Goal: Task Accomplishment & Management: Complete application form

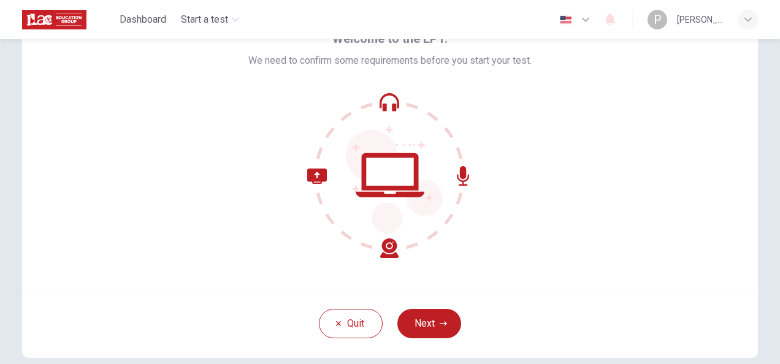
scroll to position [70, 0]
click at [417, 329] on button "Next" at bounding box center [430, 323] width 64 height 29
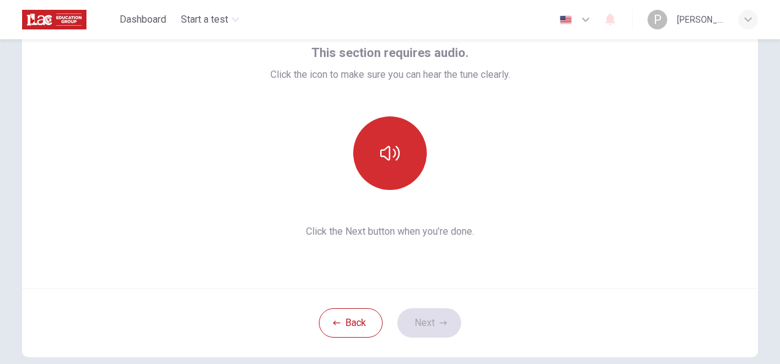
click at [398, 136] on button "button" at bounding box center [390, 154] width 74 height 74
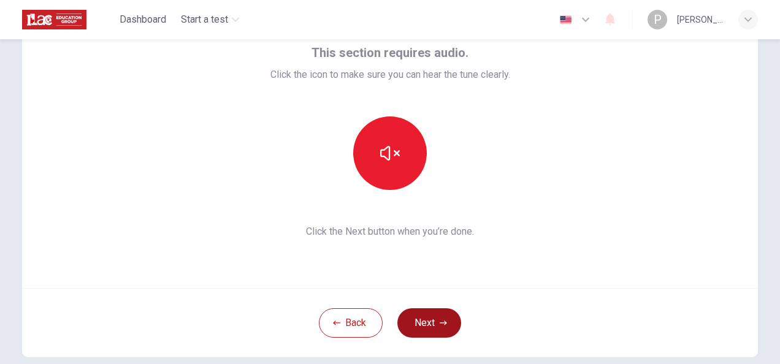
click at [421, 323] on button "Next" at bounding box center [430, 323] width 64 height 29
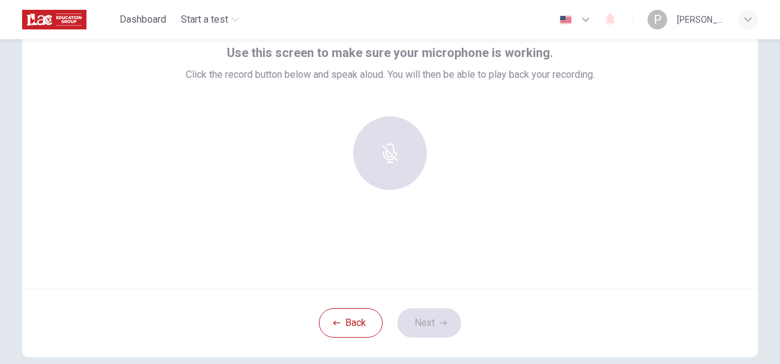
click at [385, 173] on div at bounding box center [390, 154] width 133 height 74
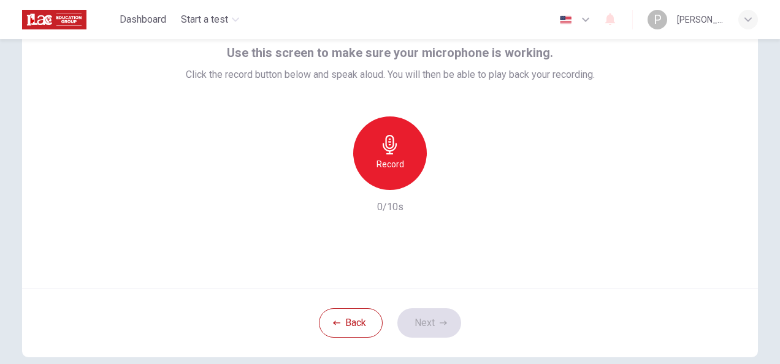
click at [390, 160] on h6 "Record" at bounding box center [391, 164] width 28 height 15
click at [434, 325] on button "Next" at bounding box center [430, 323] width 64 height 29
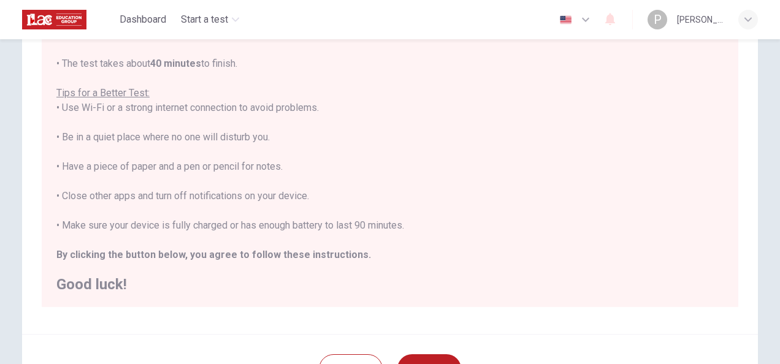
scroll to position [279, 0]
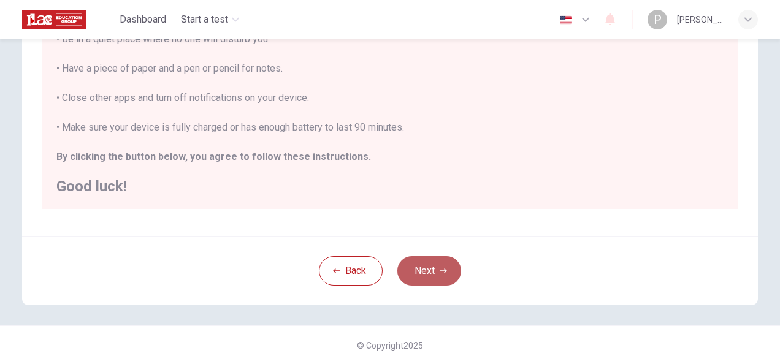
click at [428, 280] on button "Next" at bounding box center [430, 270] width 64 height 29
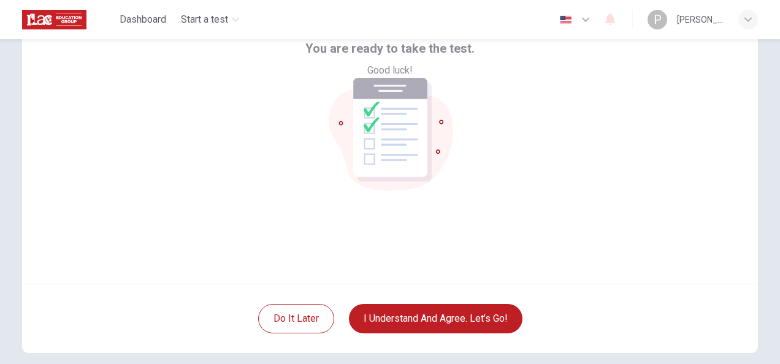
scroll to position [76, 0]
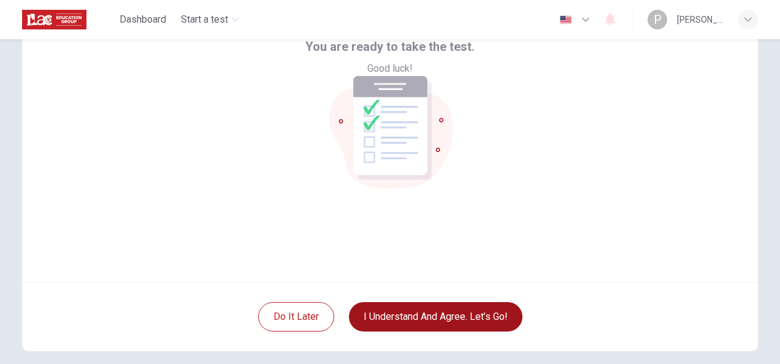
click at [437, 317] on button "I understand and agree. Let’s go!" at bounding box center [436, 316] width 174 height 29
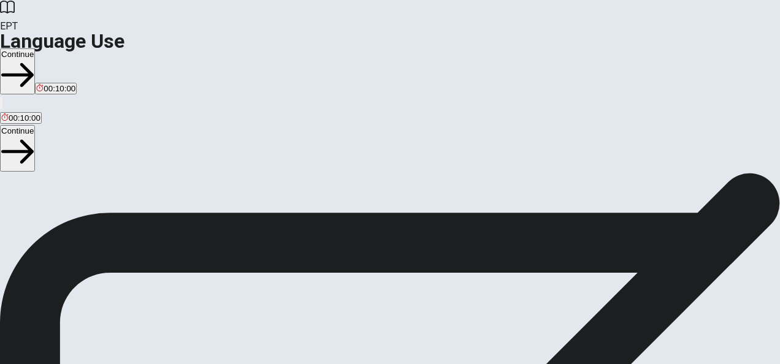
scroll to position [185, 0]
click at [35, 125] on button "Continue" at bounding box center [17, 148] width 35 height 46
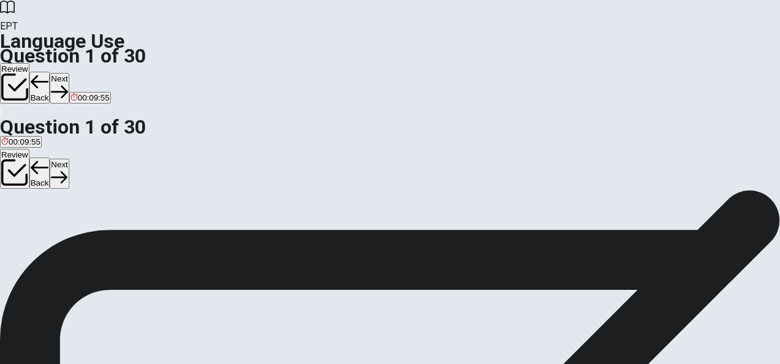
scroll to position [33, 0]
click at [35, 197] on div "C" at bounding box center [29, 192] width 12 height 9
click at [69, 159] on button "Next" at bounding box center [59, 174] width 19 height 30
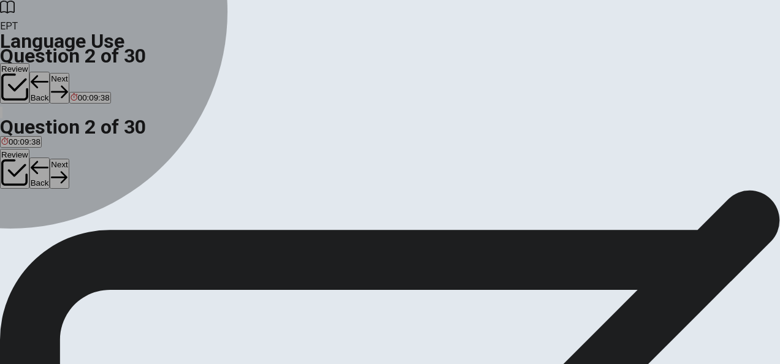
click at [12, 178] on div "A" at bounding box center [6, 173] width 10 height 9
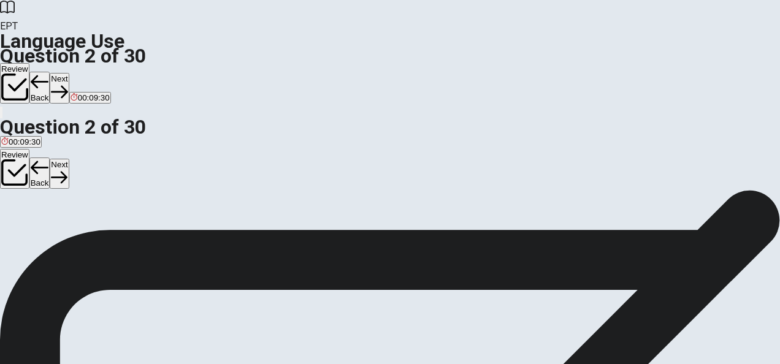
scroll to position [39, 0]
click at [26, 191] on div "B" at bounding box center [20, 186] width 12 height 9
click at [69, 159] on button "Next" at bounding box center [59, 174] width 19 height 30
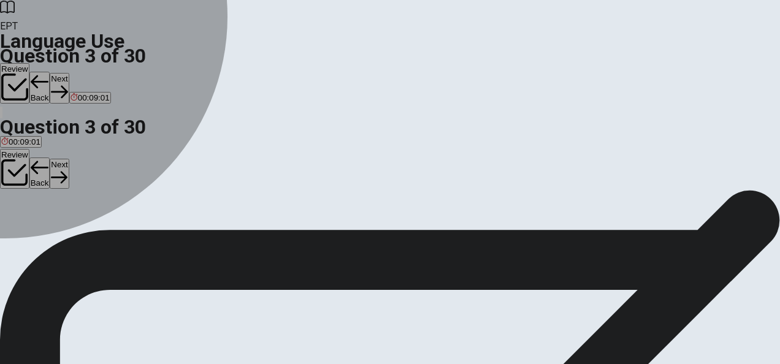
click at [50, 168] on div "C" at bounding box center [40, 162] width 19 height 9
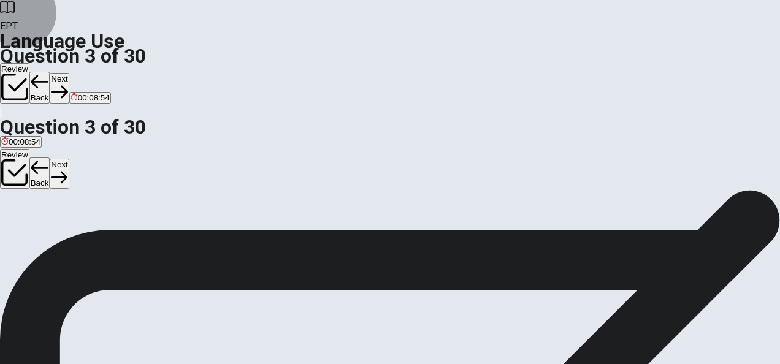
click at [69, 159] on button "Next" at bounding box center [59, 174] width 19 height 30
click at [133, 168] on div "D" at bounding box center [117, 162] width 33 height 9
click at [69, 159] on button "Next" at bounding box center [59, 174] width 19 height 30
click at [32, 168] on div "B" at bounding box center [26, 162] width 12 height 9
click at [69, 159] on button "Next" at bounding box center [59, 174] width 19 height 30
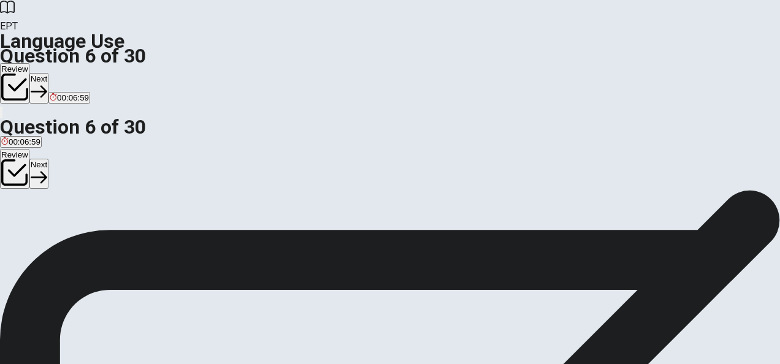
scroll to position [71, 0]
click at [21, 170] on button "A swim" at bounding box center [10, 159] width 21 height 21
click at [48, 159] on button "Next" at bounding box center [38, 174] width 19 height 30
click at [35, 160] on div "A" at bounding box center [18, 154] width 34 height 9
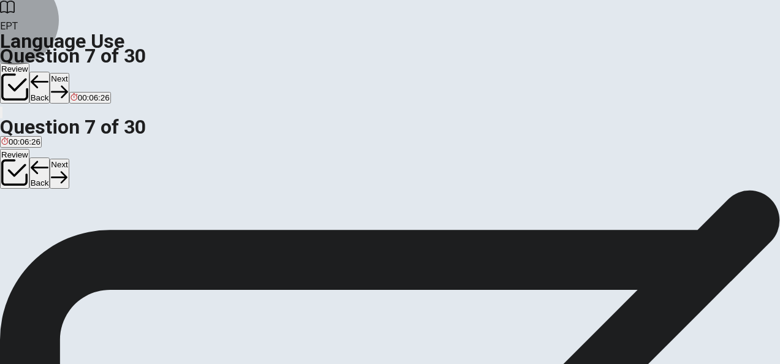
click at [69, 159] on button "Next" at bounding box center [59, 174] width 19 height 30
click at [43, 160] on div "B" at bounding box center [35, 154] width 15 height 9
click at [69, 159] on button "Next" at bounding box center [59, 174] width 19 height 30
click at [25, 170] on button "A house" at bounding box center [12, 159] width 25 height 21
click at [69, 159] on button "Next" at bounding box center [59, 174] width 19 height 30
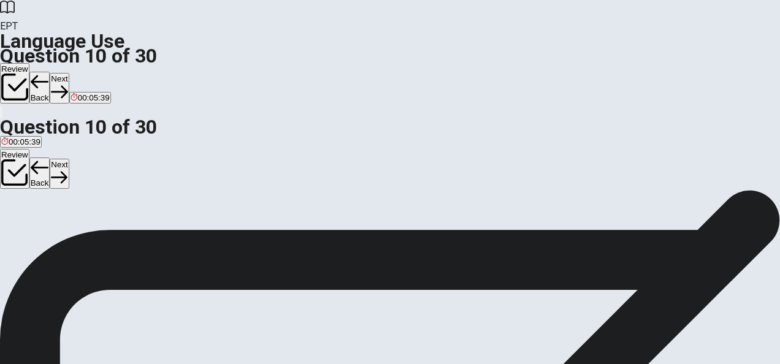
click at [75, 169] on span "read" at bounding box center [67, 164] width 17 height 9
click at [69, 159] on button "Next" at bounding box center [59, 174] width 19 height 30
click at [91, 170] on div "D" at bounding box center [79, 165] width 23 height 9
click at [48, 159] on button "Next" at bounding box center [38, 174] width 19 height 30
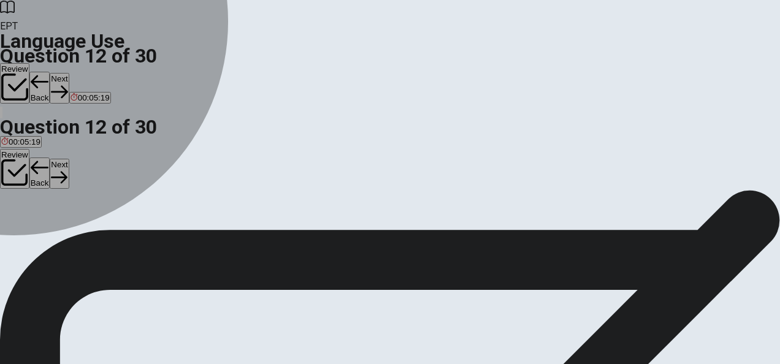
click at [12, 170] on div "A" at bounding box center [6, 165] width 10 height 9
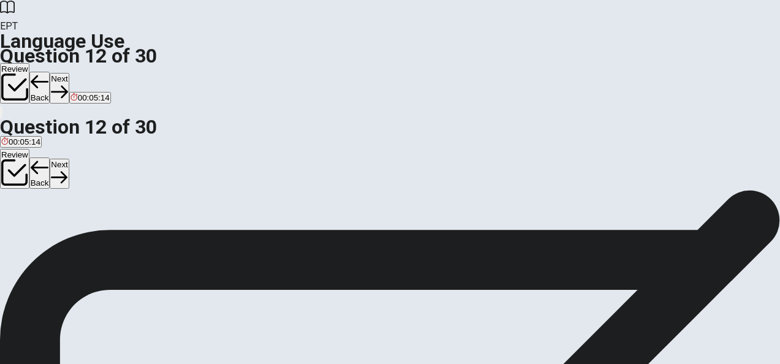
click at [26, 179] on span "Did" at bounding box center [20, 174] width 12 height 9
click at [69, 159] on button "Next" at bounding box center [59, 174] width 19 height 30
click at [68, 170] on div "B" at bounding box center [52, 165] width 31 height 9
click at [69, 159] on button "Next" at bounding box center [59, 174] width 19 height 30
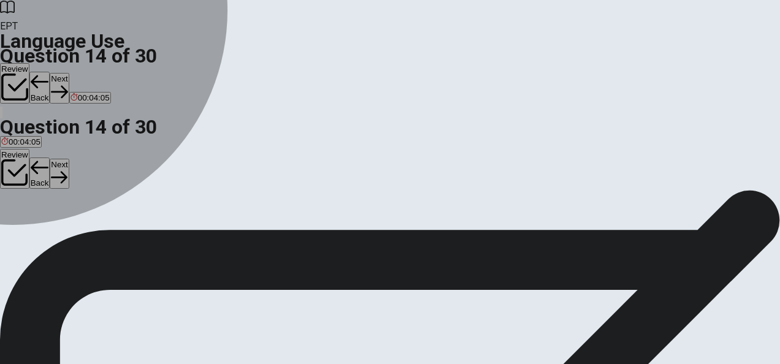
click at [61, 170] on div "C" at bounding box center [53, 165] width 13 height 9
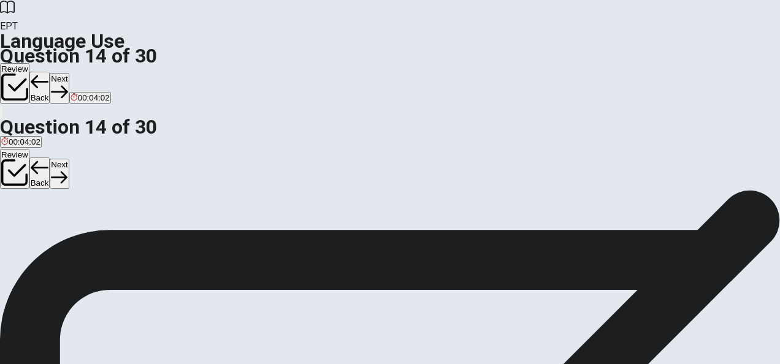
click at [69, 159] on button "Next" at bounding box center [59, 174] width 19 height 30
drag, startPoint x: 293, startPoint y: 169, endPoint x: 306, endPoint y: 171, distance: 13.0
click at [160, 158] on span "You wear ___ on your hands in winter." at bounding box center [80, 152] width 160 height 12
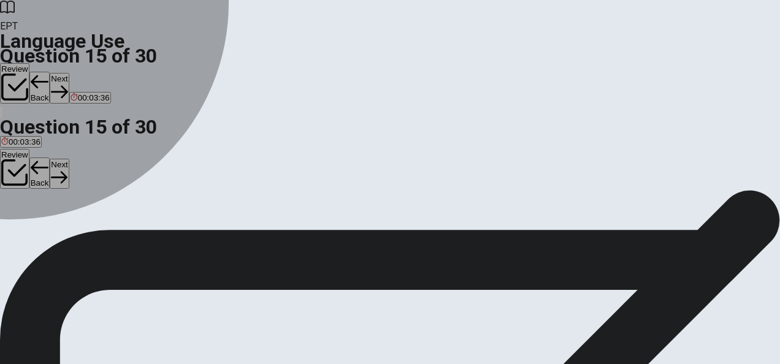
click at [45, 180] on button "B shoes" at bounding box center [32, 170] width 25 height 21
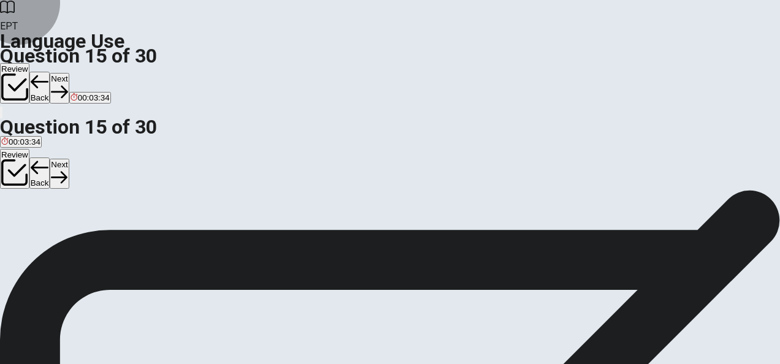
click at [69, 159] on button "Next" at bounding box center [59, 174] width 19 height 30
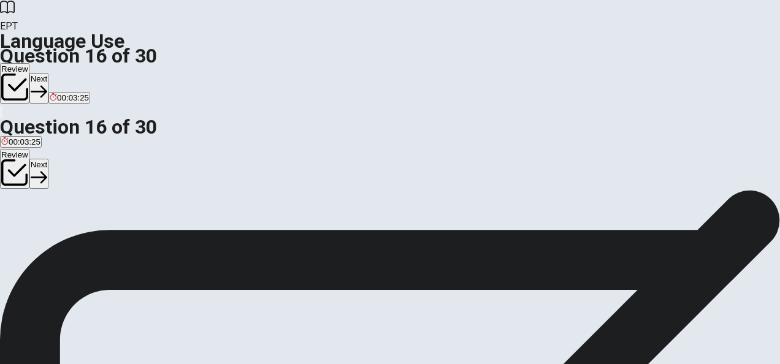
scroll to position [67, 0]
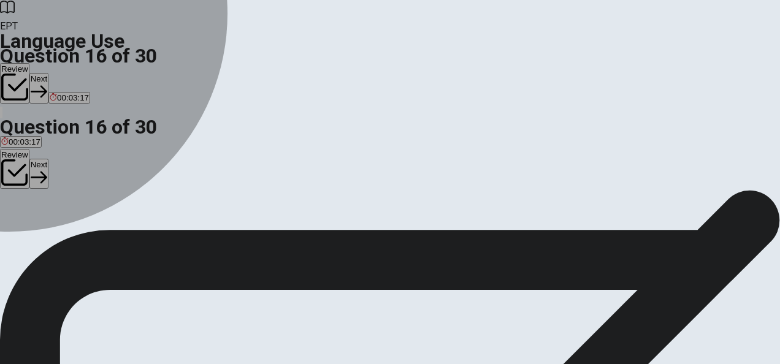
click at [77, 163] on div "D" at bounding box center [68, 157] width 17 height 9
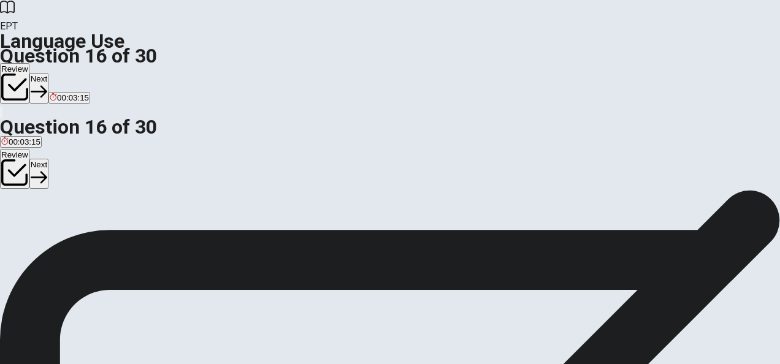
click at [48, 159] on button "Next" at bounding box center [38, 174] width 19 height 30
click at [28, 170] on div "A" at bounding box center [14, 165] width 27 height 9
click at [69, 159] on button "Next" at bounding box center [59, 174] width 19 height 30
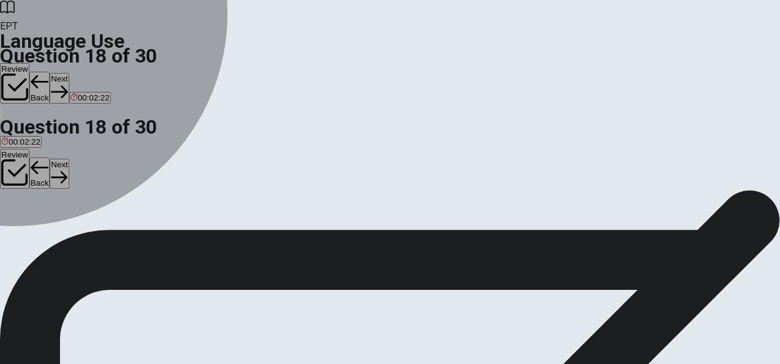
click at [40, 170] on div "B" at bounding box center [30, 165] width 20 height 9
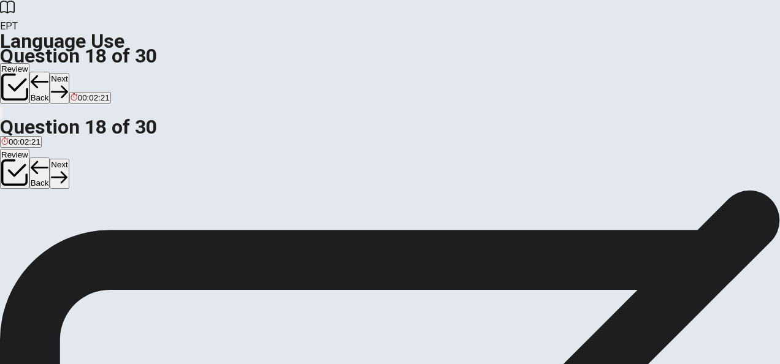
click at [69, 159] on button "Next" at bounding box center [59, 174] width 19 height 30
click at [33, 160] on div "B" at bounding box center [24, 155] width 15 height 9
click at [69, 159] on button "Next" at bounding box center [59, 174] width 19 height 30
click at [25, 160] on div "A" at bounding box center [13, 155] width 24 height 9
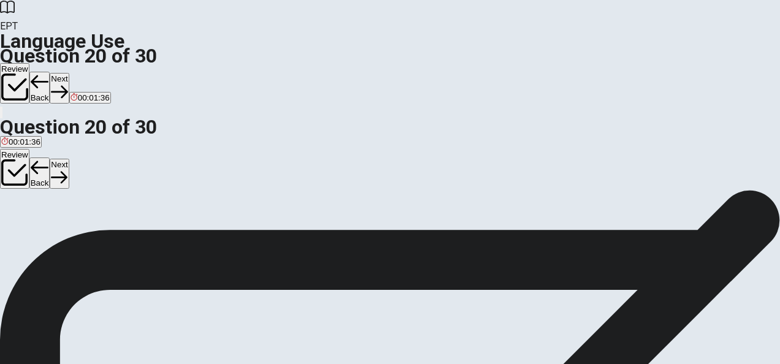
click at [69, 159] on button "Next" at bounding box center [59, 174] width 19 height 30
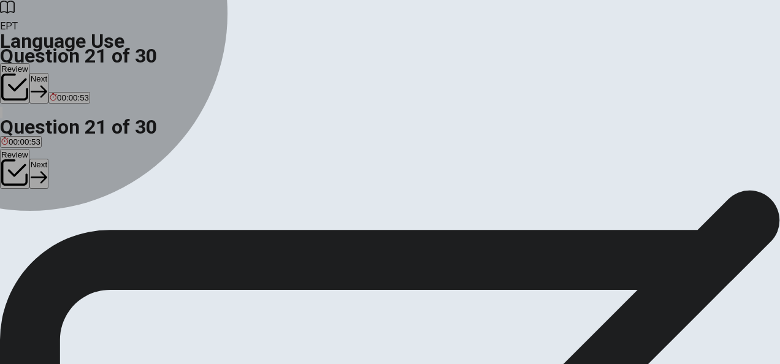
click at [54, 148] on span "living" at bounding box center [45, 143] width 18 height 9
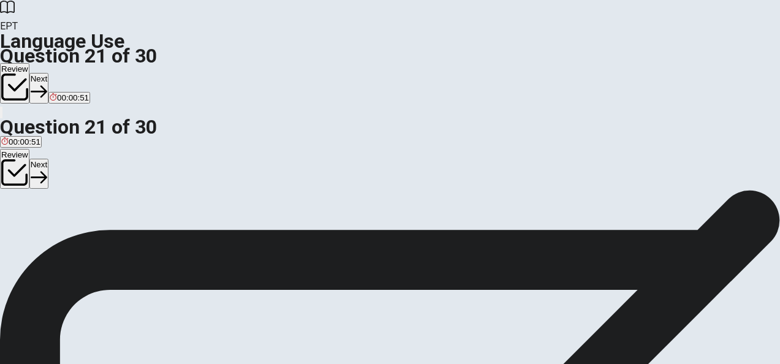
click at [48, 159] on button "Next" at bounding box center [38, 174] width 19 height 30
click at [40, 139] on div "C" at bounding box center [33, 134] width 16 height 9
click at [69, 159] on button "Next" at bounding box center [59, 174] width 19 height 30
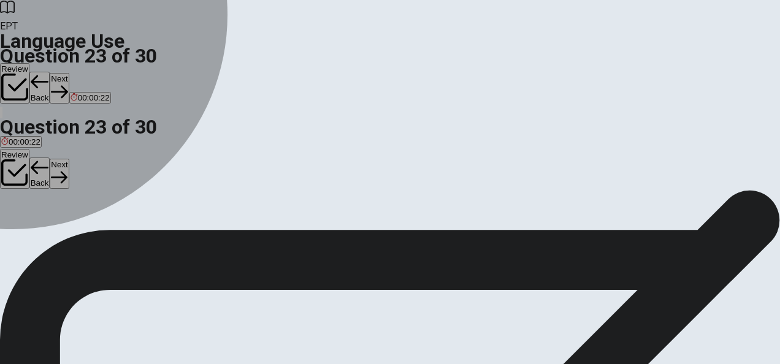
click at [37, 139] on div "B" at bounding box center [27, 134] width 19 height 9
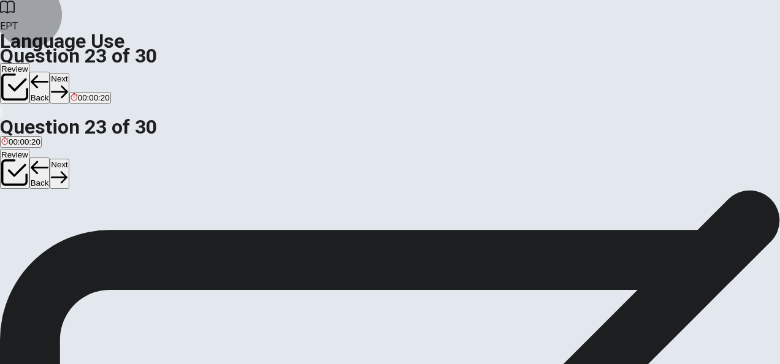
click at [69, 159] on button "Next" at bounding box center [59, 174] width 19 height 30
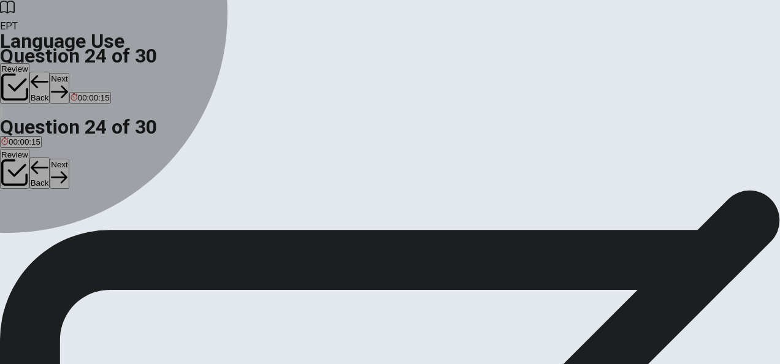
click at [61, 139] on div "C" at bounding box center [53, 134] width 18 height 9
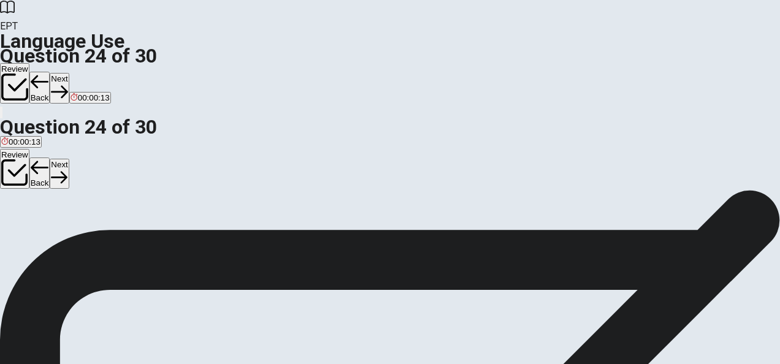
click at [69, 159] on button "Next" at bounding box center [59, 174] width 19 height 30
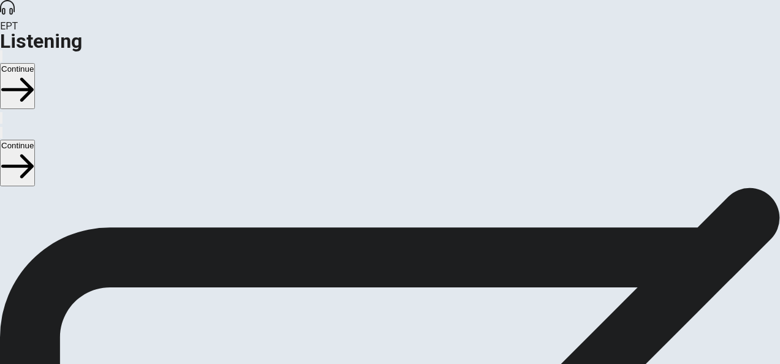
scroll to position [69, 0]
click at [1, 136] on icon "button" at bounding box center [1, 136] width 0 height 0
click at [35, 140] on button "Continue" at bounding box center [17, 163] width 35 height 46
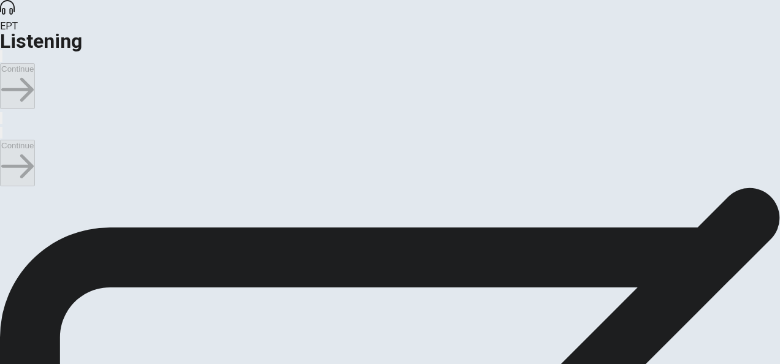
click at [2, 127] on button "button" at bounding box center [1, 133] width 2 height 12
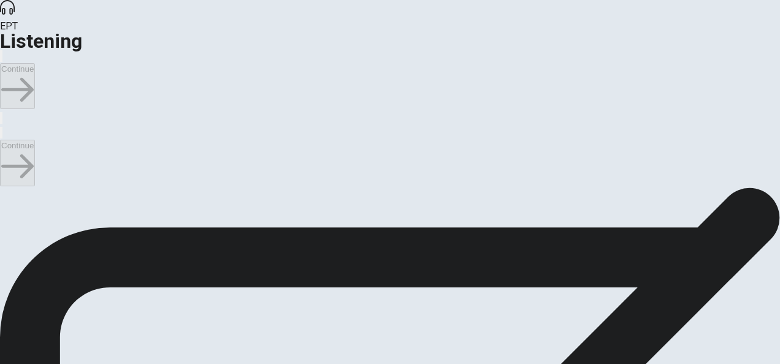
scroll to position [873, 0]
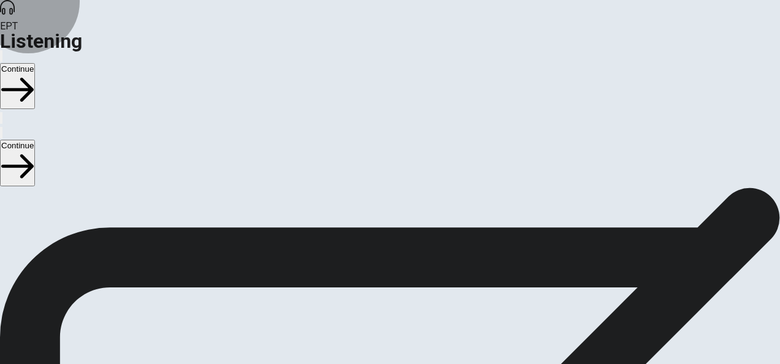
click at [35, 140] on button "Continue" at bounding box center [17, 163] width 35 height 46
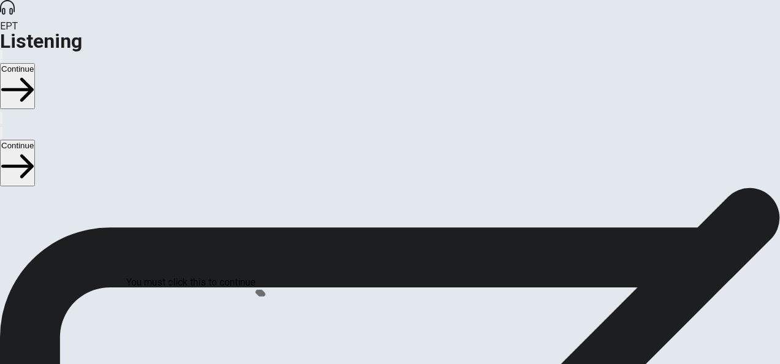
scroll to position [40, 0]
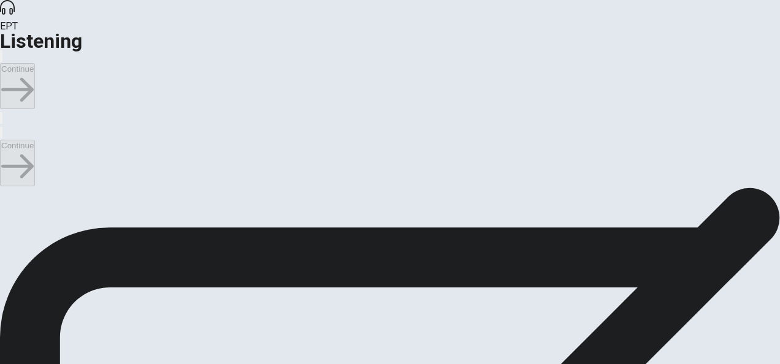
scroll to position [576, 0]
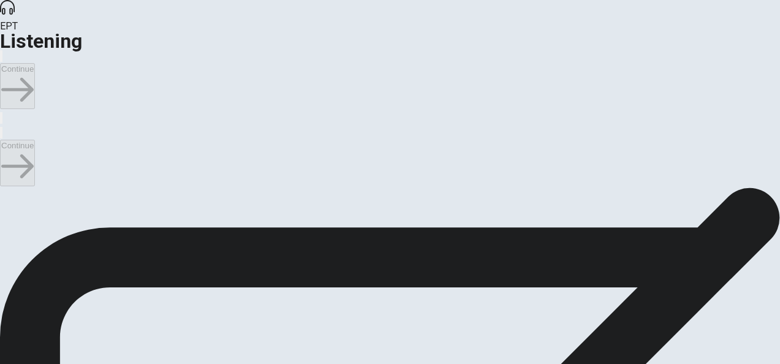
click at [35, 140] on button "Continue" at bounding box center [17, 163] width 35 height 46
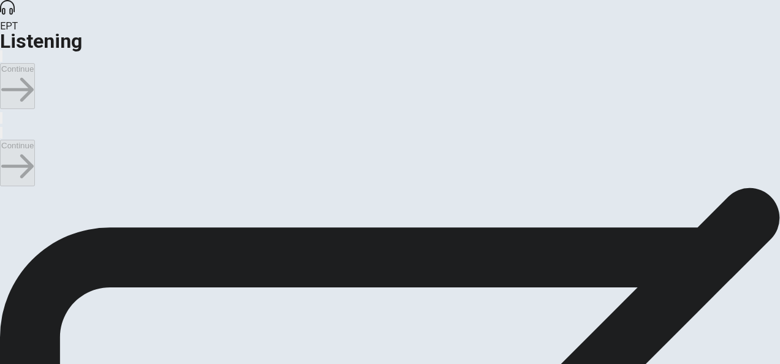
scroll to position [276, 0]
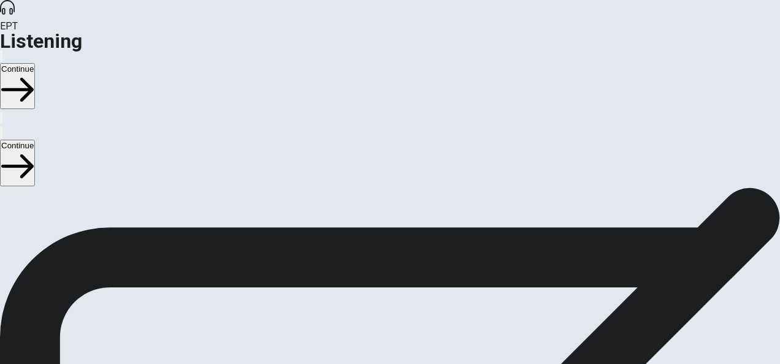
scroll to position [170, 0]
click at [35, 140] on button "Continue" at bounding box center [17, 163] width 35 height 46
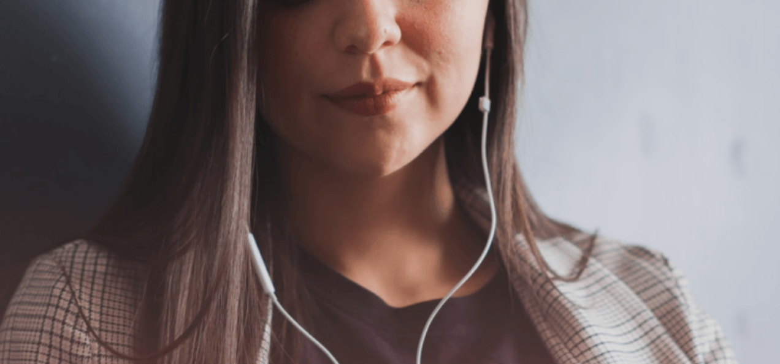
scroll to position [372, 0]
click at [35, 140] on button "Continue" at bounding box center [17, 163] width 35 height 46
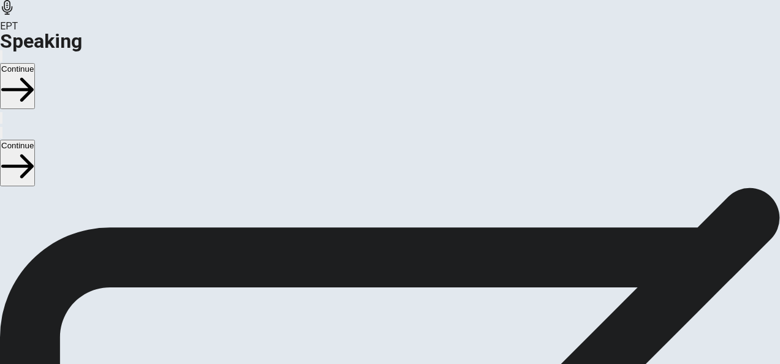
click at [398, 148] on icon at bounding box center [391, 126] width 44 height 44
click at [373, 144] on icon "Record Again" at bounding box center [373, 144] width 0 height 0
click at [379, 166] on button "Record Again" at bounding box center [390, 136] width 52 height 60
click at [35, 140] on button "Continue" at bounding box center [17, 163] width 35 height 46
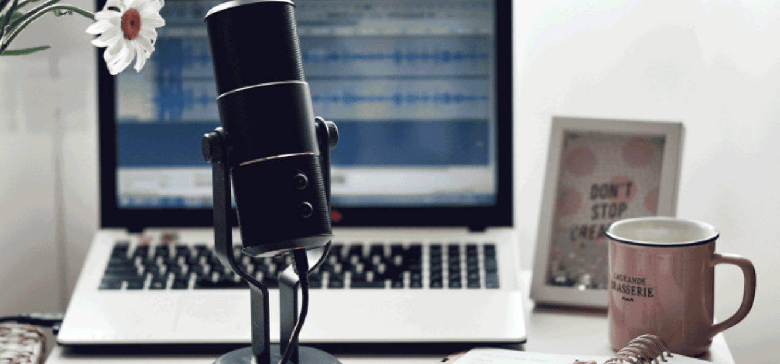
scroll to position [0, 0]
click at [35, 140] on button "Continue" at bounding box center [17, 163] width 35 height 46
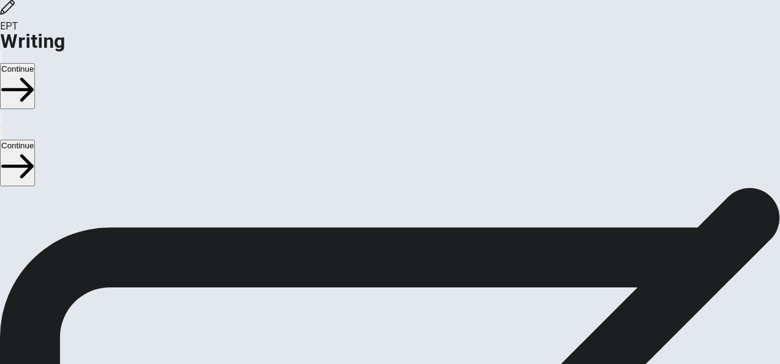
click at [35, 140] on button "Continue" at bounding box center [17, 163] width 35 height 46
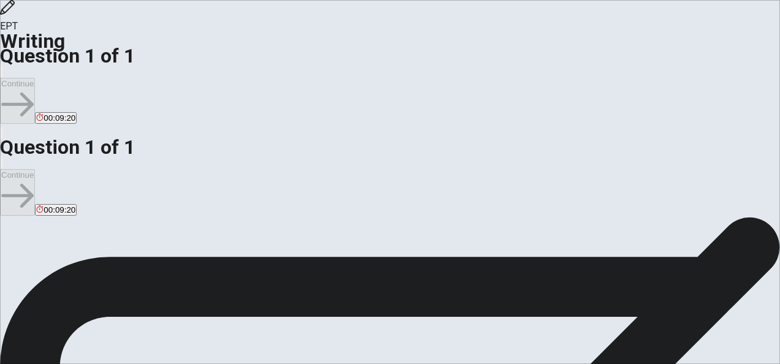
scroll to position [215, 0]
type textarea "T"
type textarea "I really don´t like watch TV because i think waste time and i can invest the ti…"
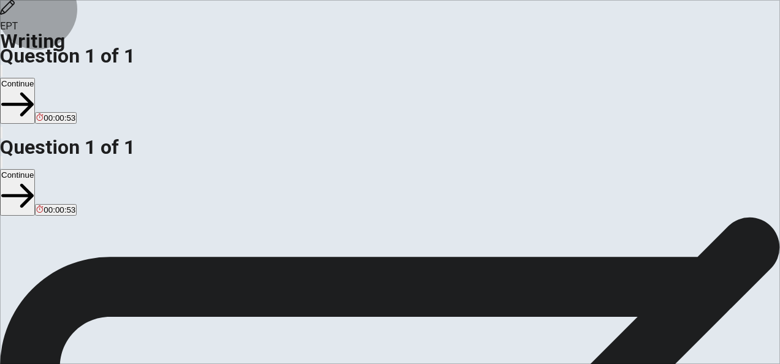
click at [35, 169] on button "Continue" at bounding box center [17, 192] width 35 height 46
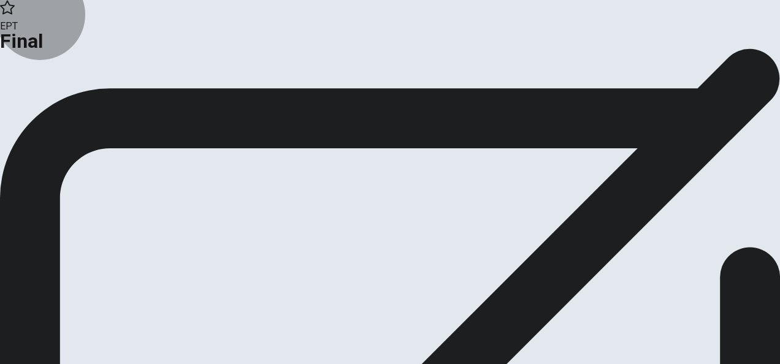
click at [50, 109] on button "Continue" at bounding box center [25, 101] width 50 height 17
